Goal: Task Accomplishment & Management: Use online tool/utility

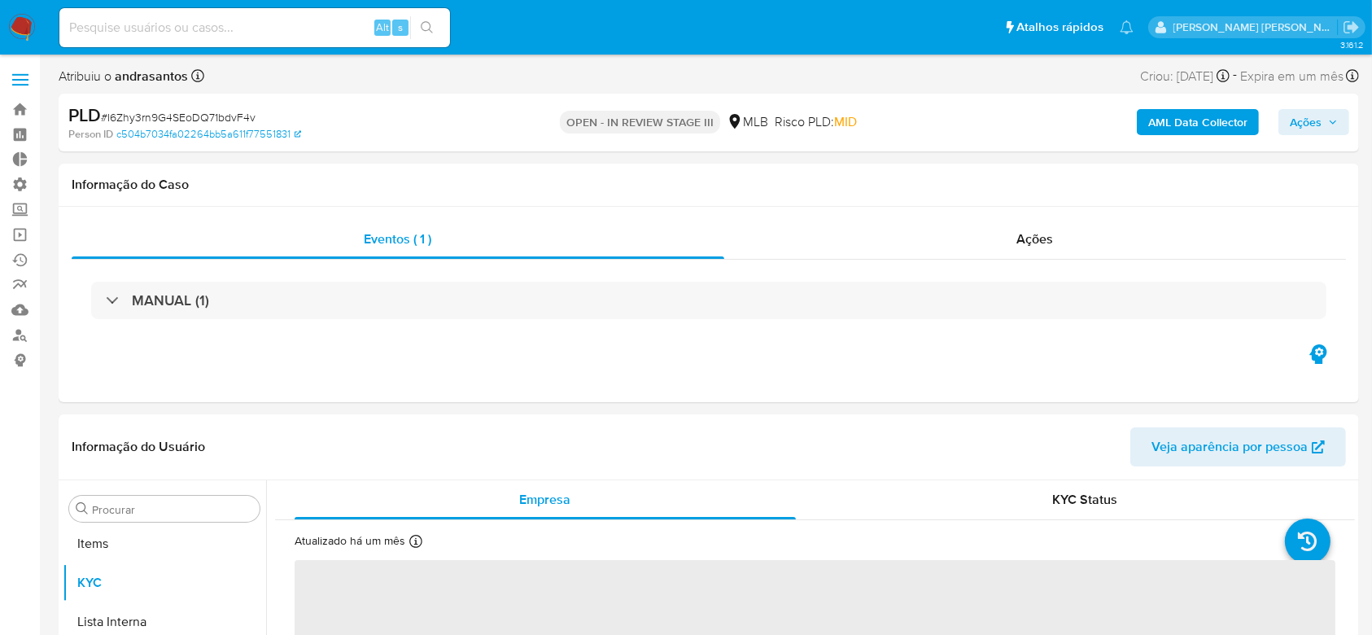
scroll to position [844, 0]
select select "10"
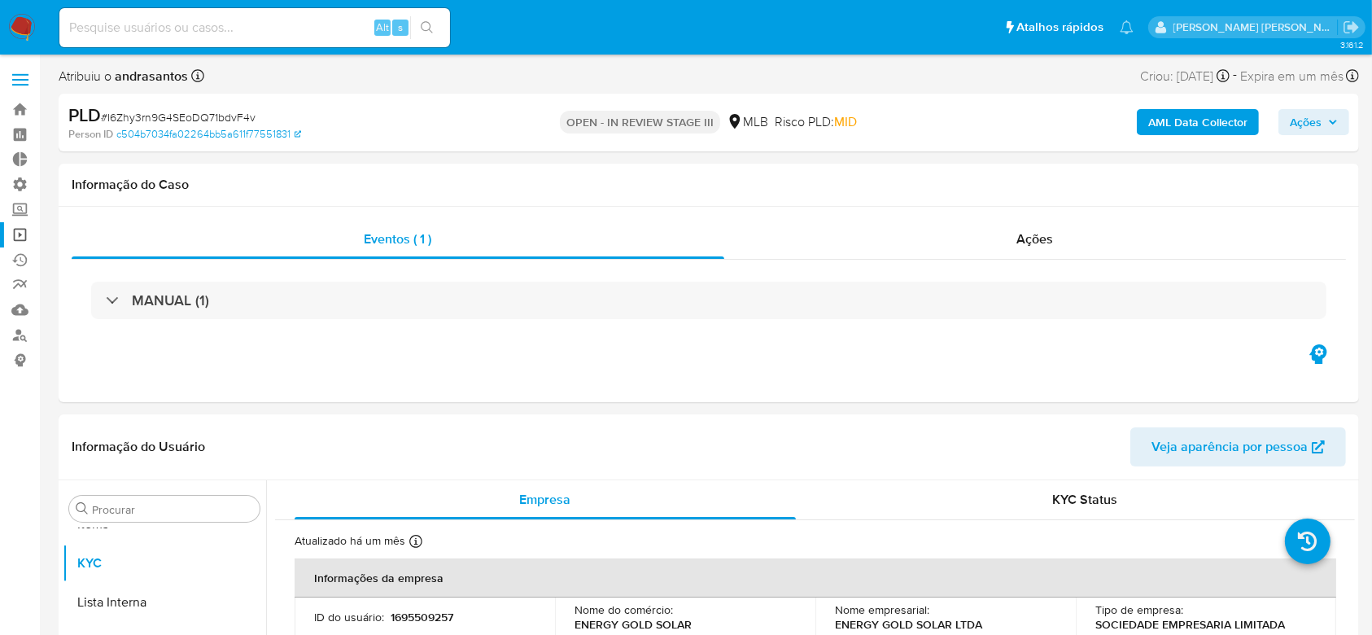
click at [14, 238] on link "Operações em massa" at bounding box center [97, 234] width 194 height 25
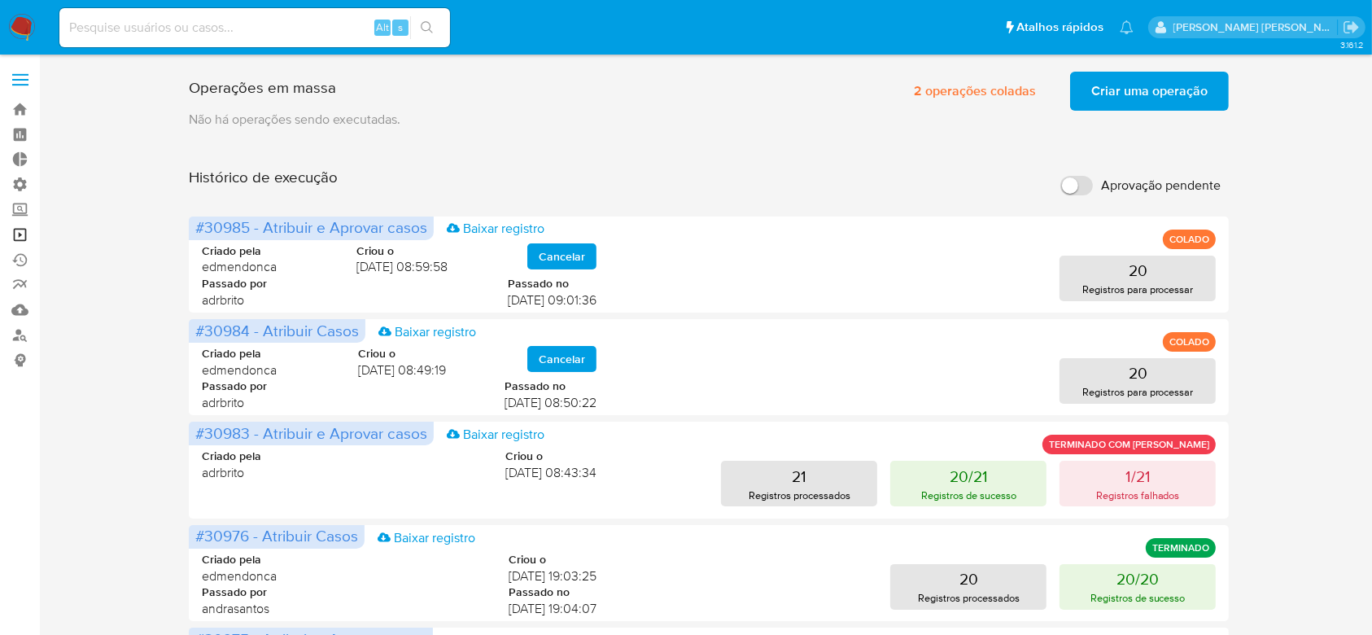
click at [26, 241] on link "Operações em massa" at bounding box center [97, 234] width 194 height 25
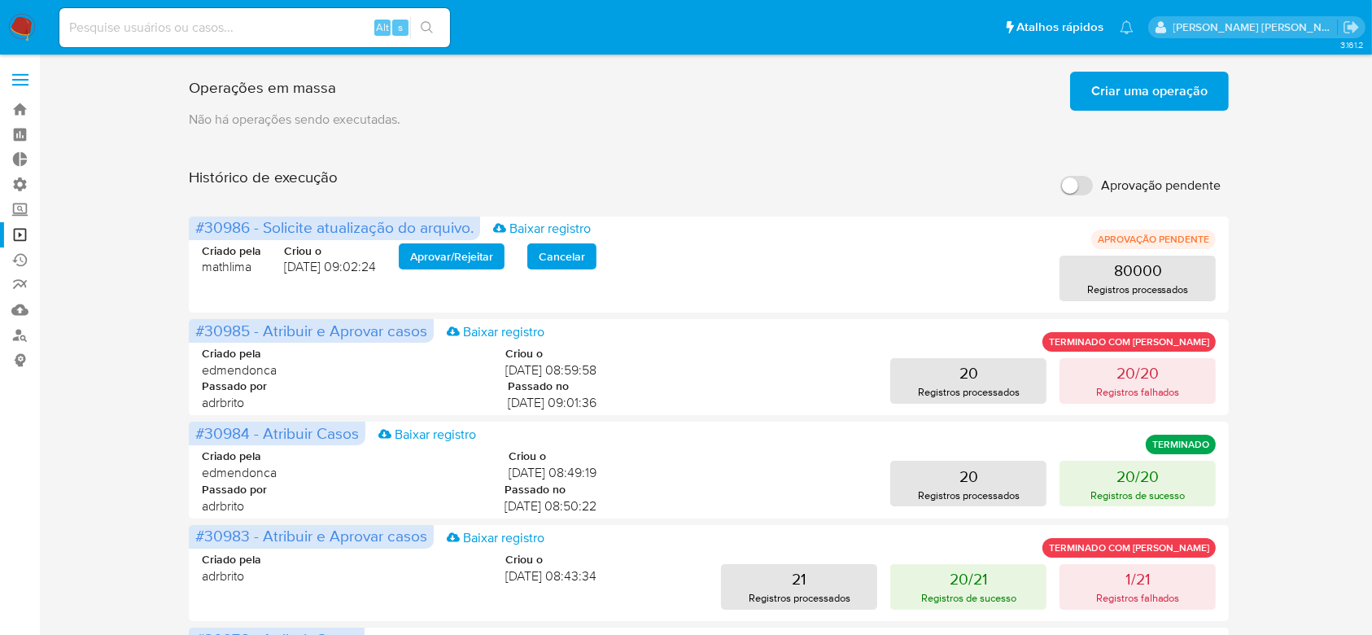
click at [1127, 95] on span "Criar uma operação" at bounding box center [1150, 91] width 116 height 36
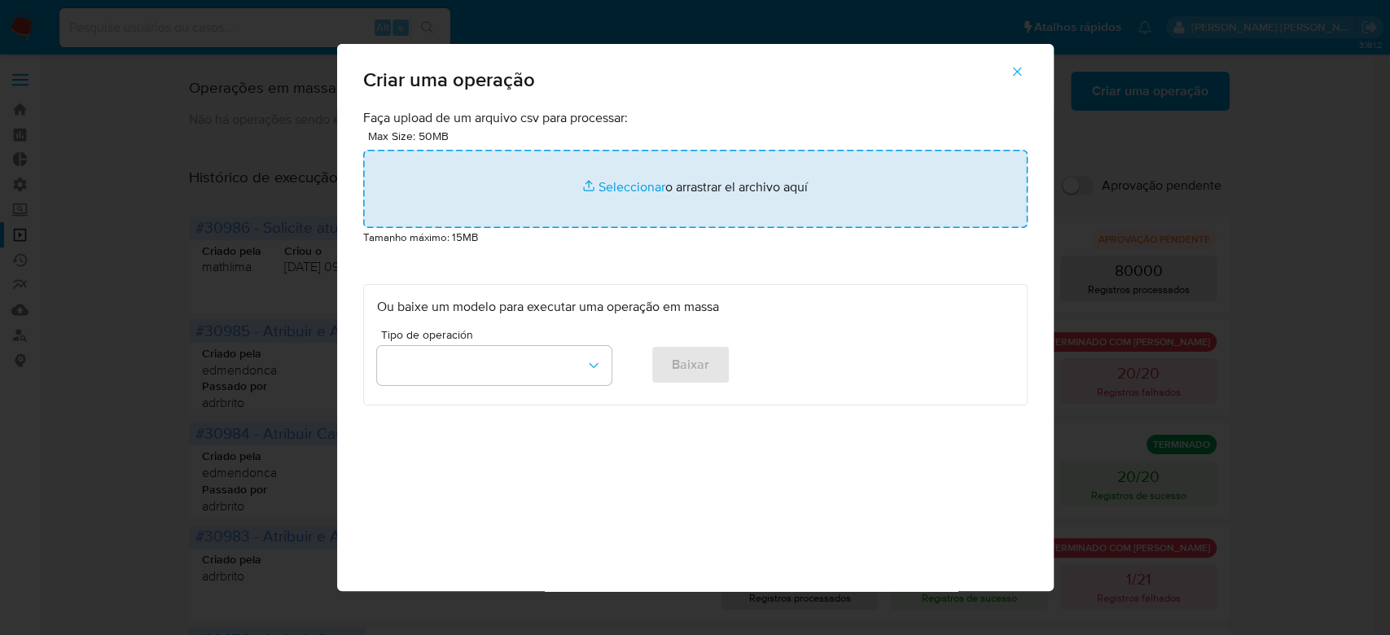
click at [646, 178] on input "file" at bounding box center [695, 189] width 664 height 78
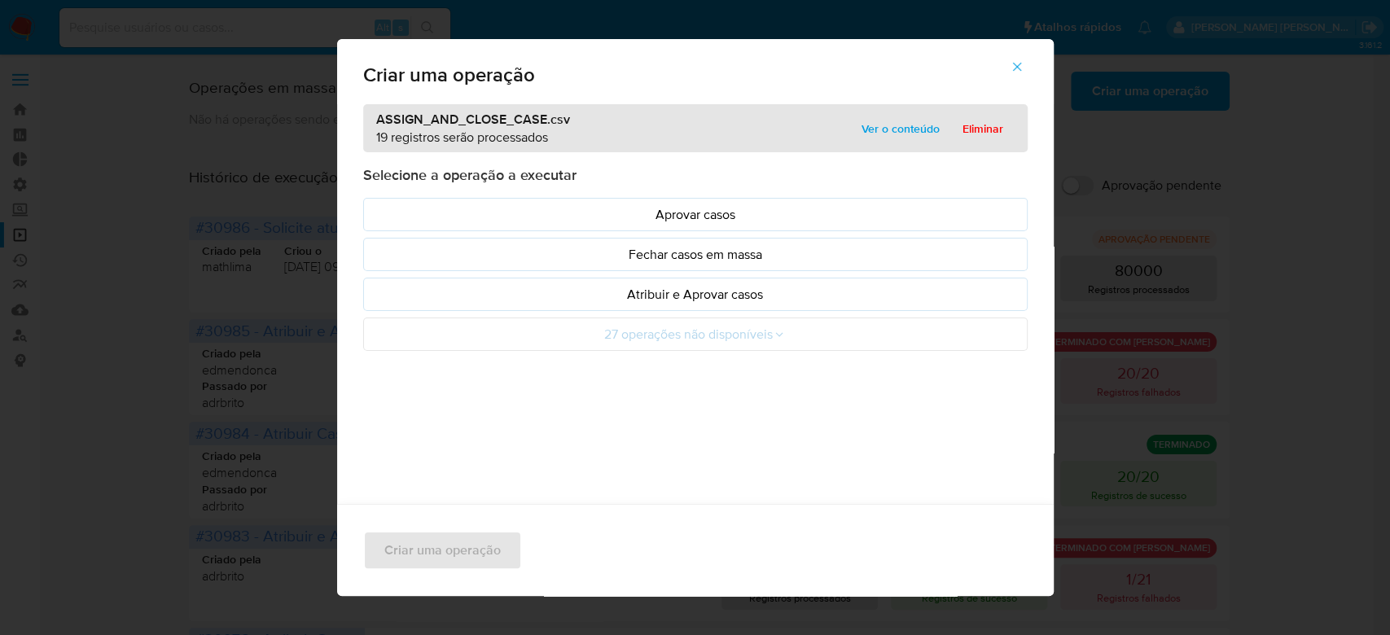
click at [913, 117] on span "Ver o conteúdo" at bounding box center [900, 128] width 78 height 23
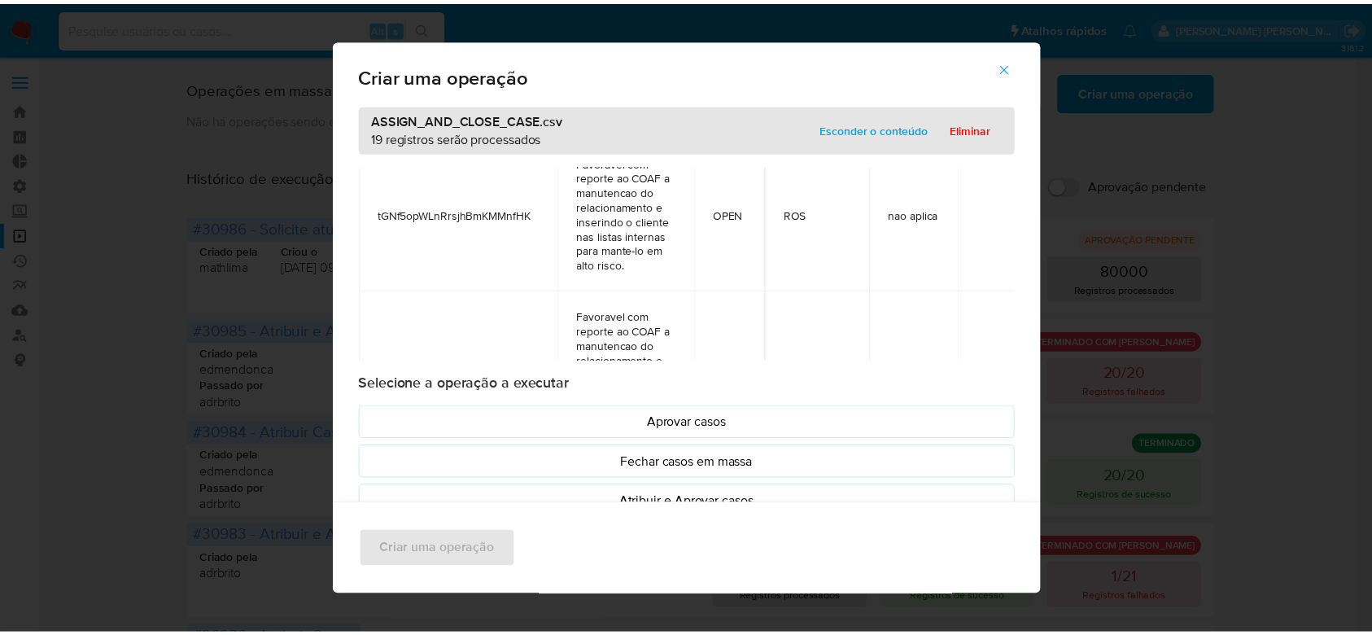
scroll to position [260, 0]
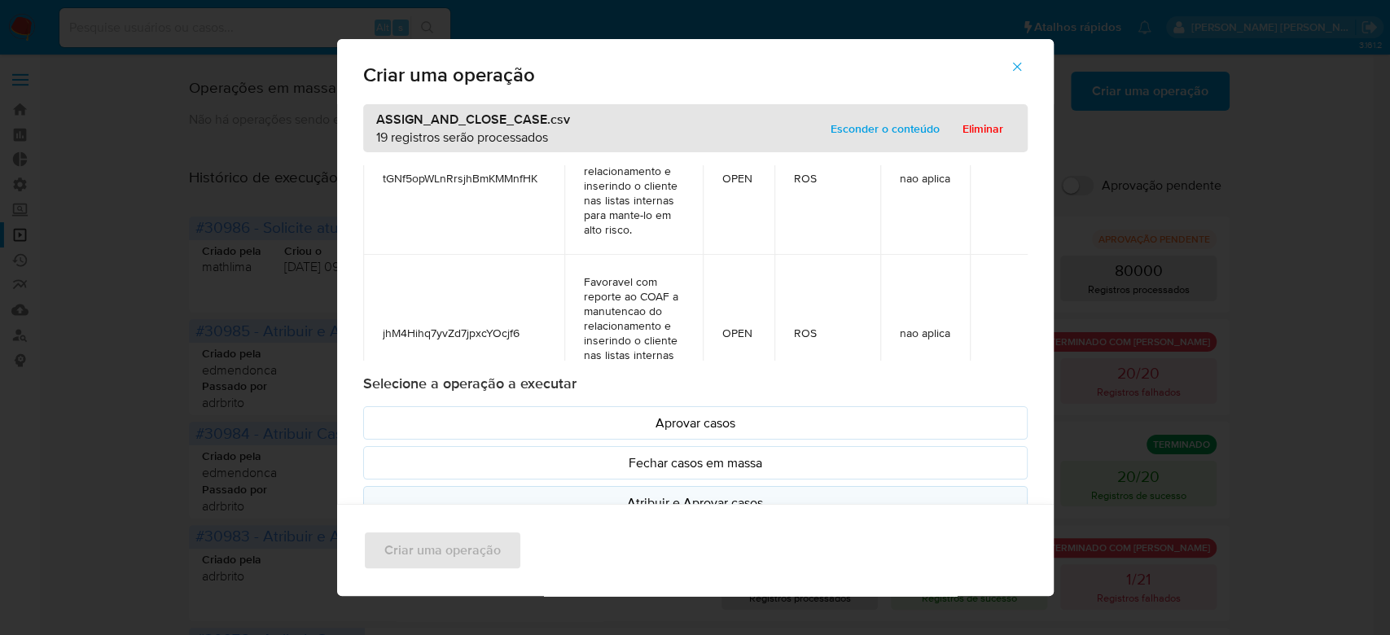
click at [645, 493] on p "Atribuir e Aprovar casos" at bounding box center [695, 502] width 637 height 19
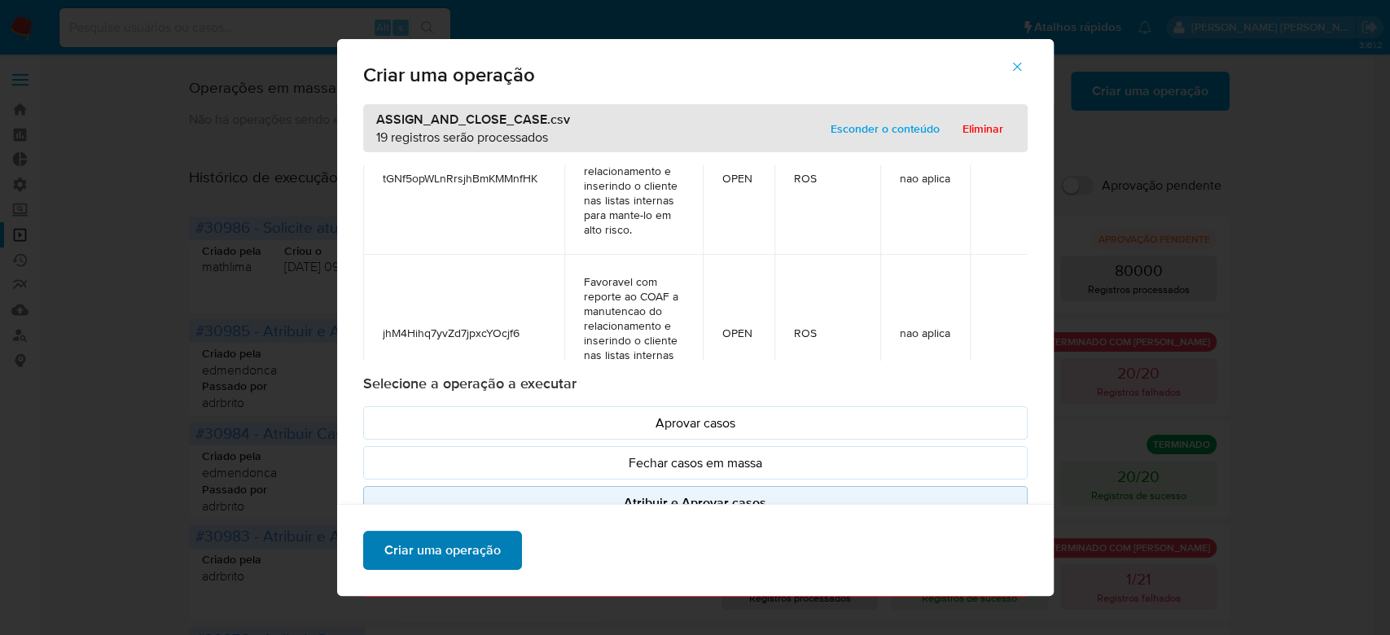
click at [485, 551] on span "Criar uma operação" at bounding box center [442, 550] width 116 height 36
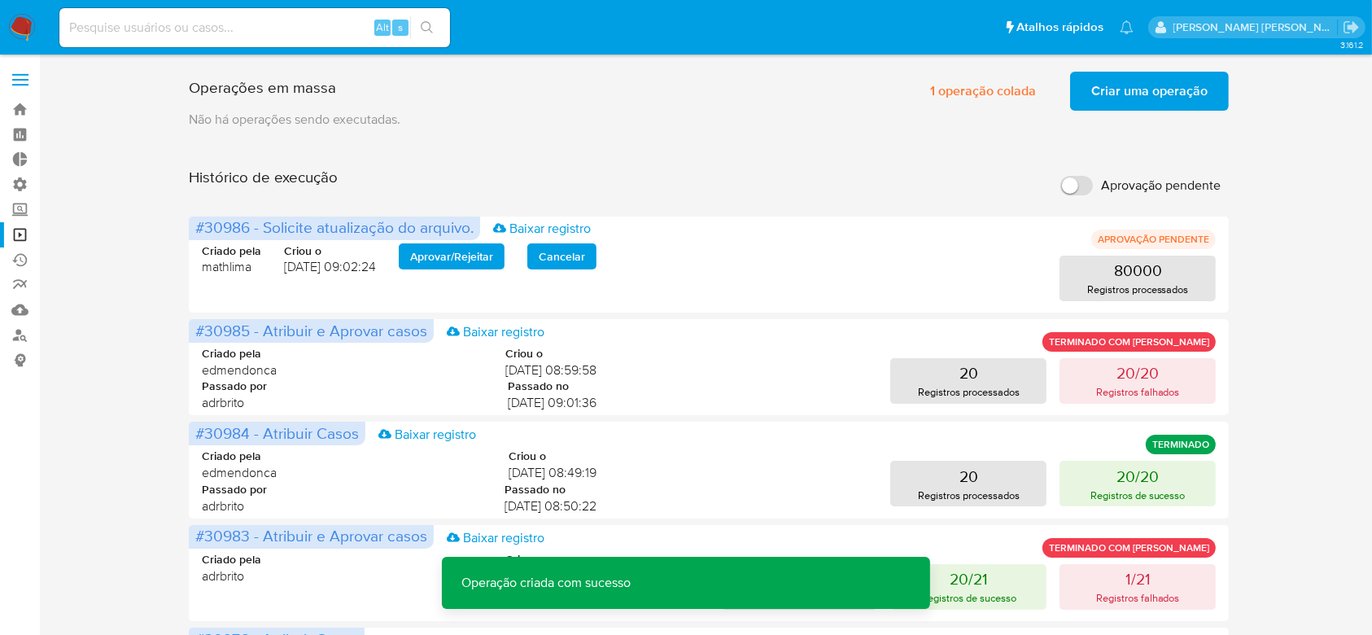
click at [1138, 85] on span "Criar uma operação" at bounding box center [1150, 91] width 116 height 36
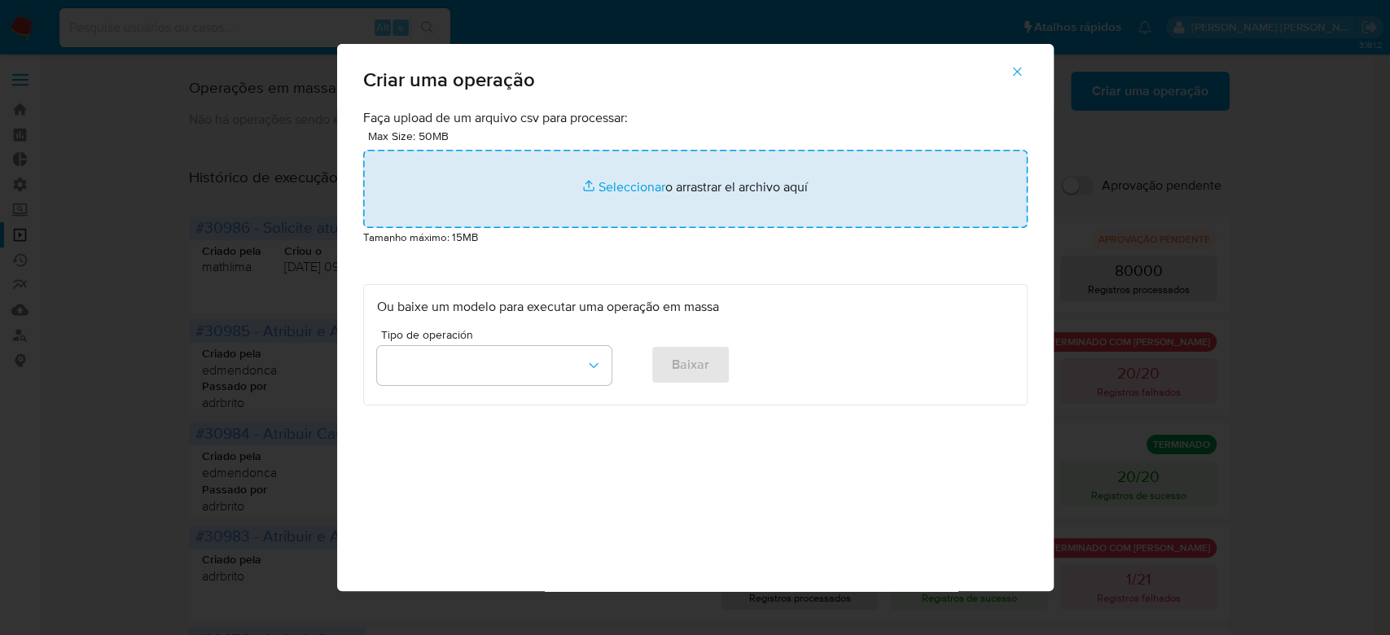
click at [639, 184] on input "file" at bounding box center [695, 189] width 664 height 78
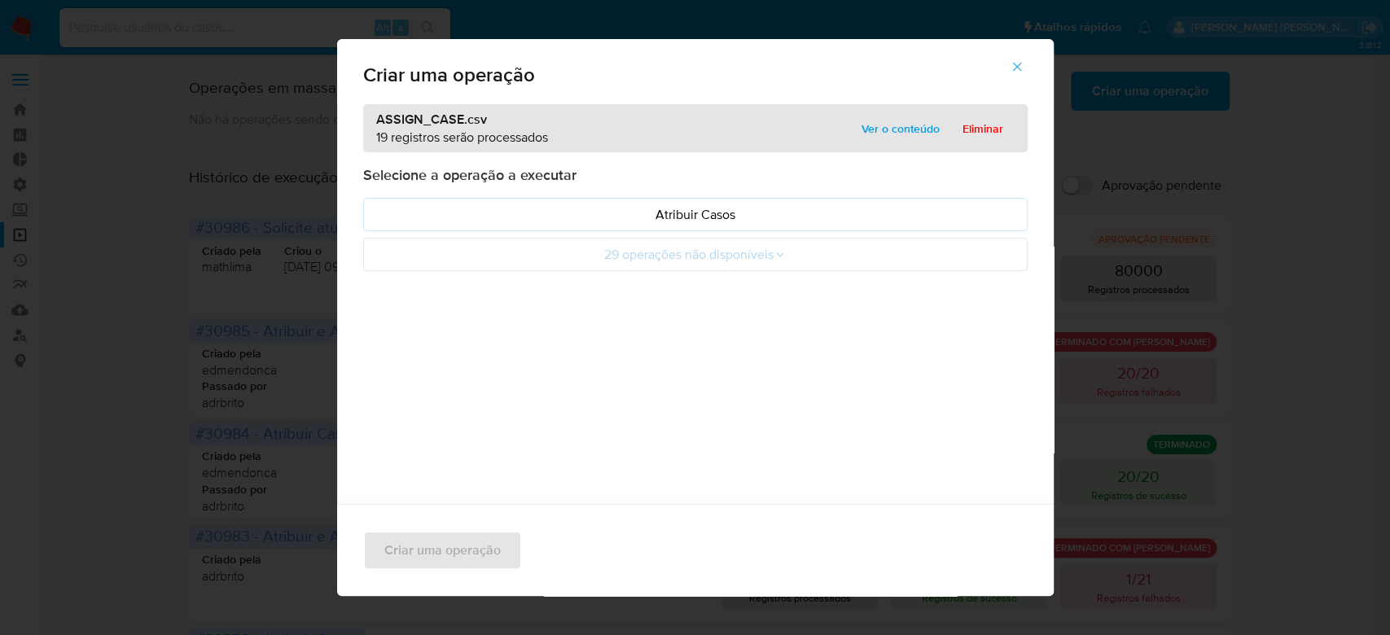
click at [912, 129] on span "Ver o conteúdo" at bounding box center [900, 128] width 78 height 23
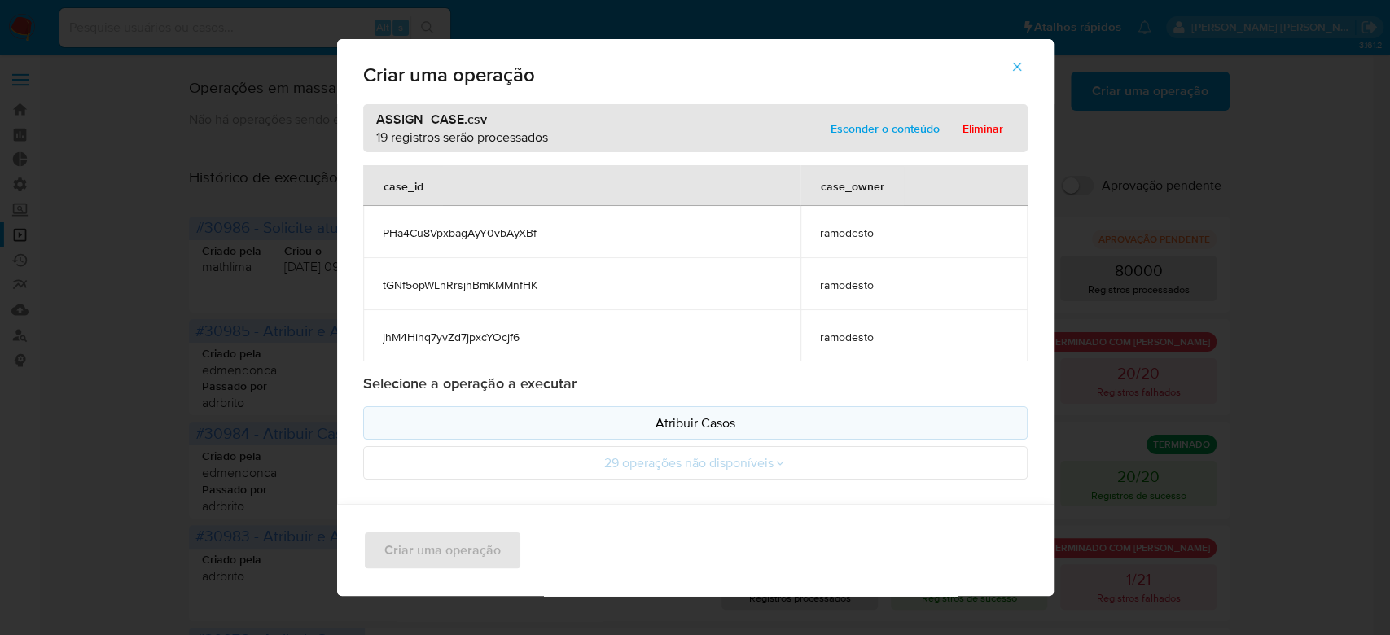
click at [766, 414] on p "Atribuir Casos" at bounding box center [695, 423] width 637 height 19
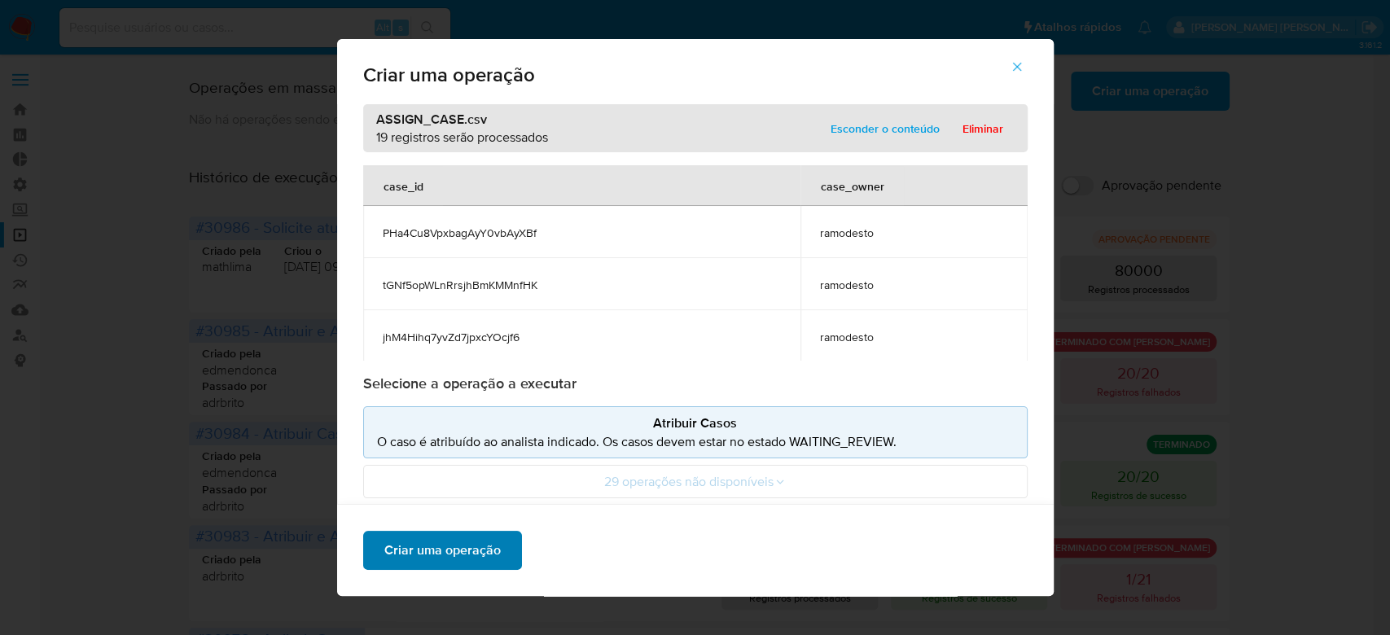
click at [495, 551] on button "Criar uma operação" at bounding box center [442, 550] width 159 height 39
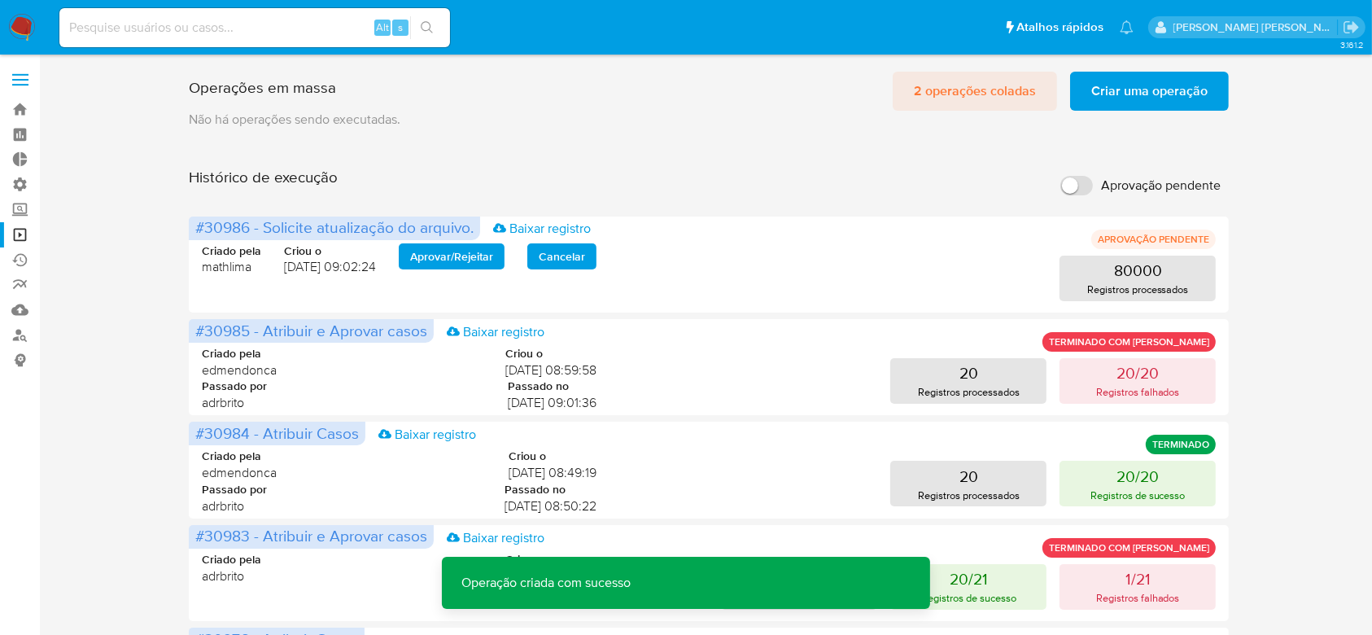
click at [962, 94] on span "2 operações coladas" at bounding box center [975, 91] width 122 height 36
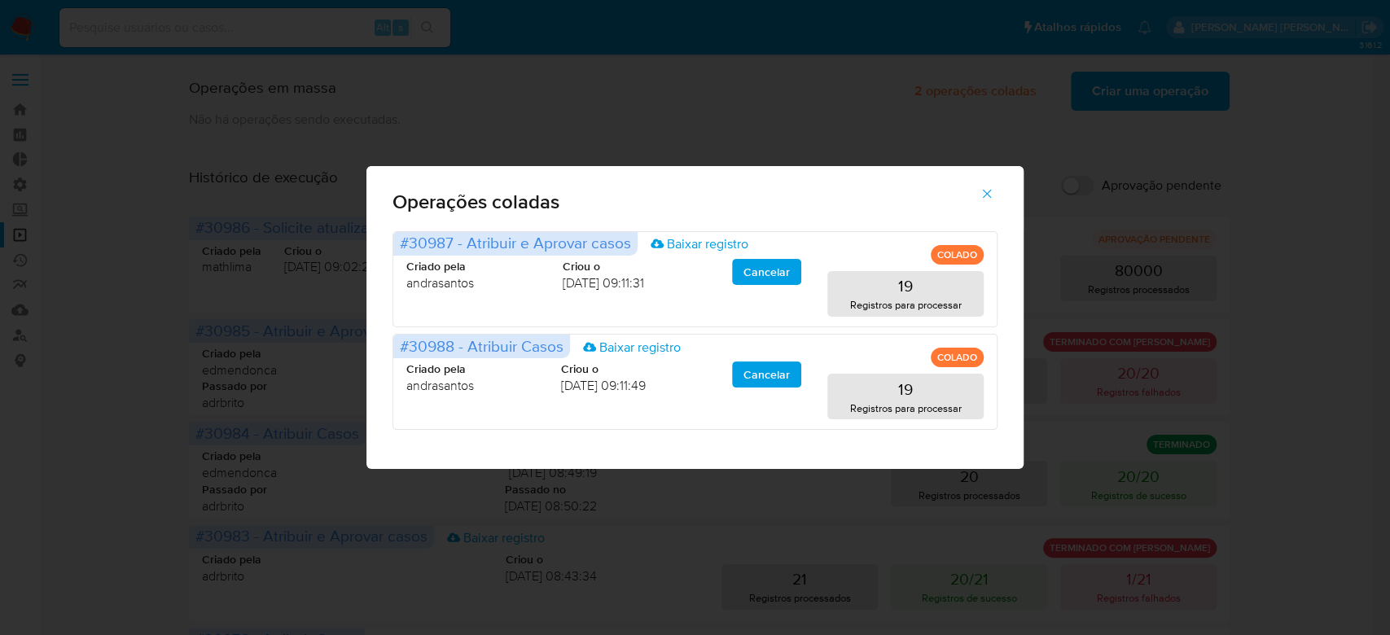
click at [988, 195] on icon "button" at bounding box center [987, 193] width 9 height 9
